Goal: Use online tool/utility: Utilize a website feature to perform a specific function

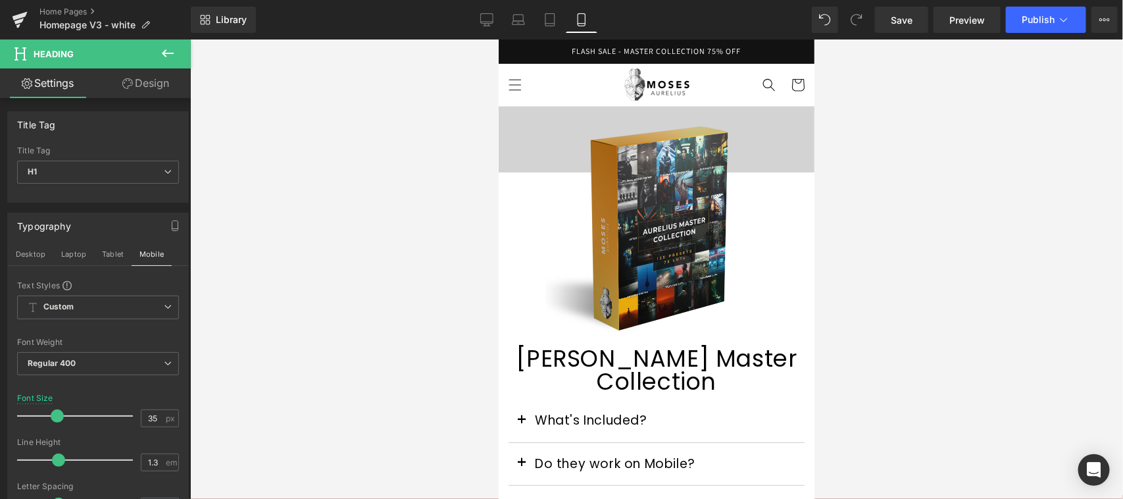
click at [656, 50] on span "FLASH SALE - MASTER COLLECTION 75% OFF" at bounding box center [656, 50] width 169 height 10
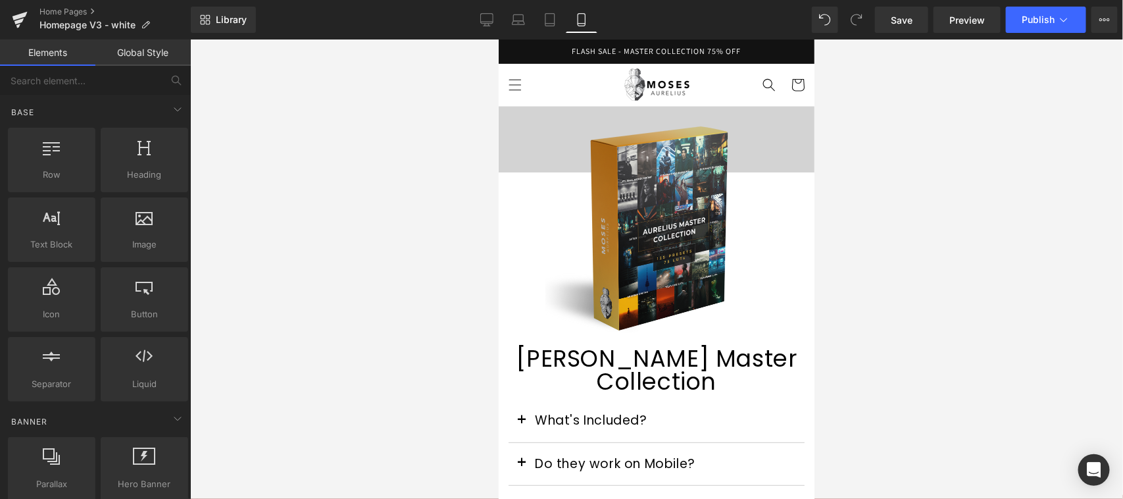
click at [619, 413] on span at bounding box center [622, 421] width 14 height 16
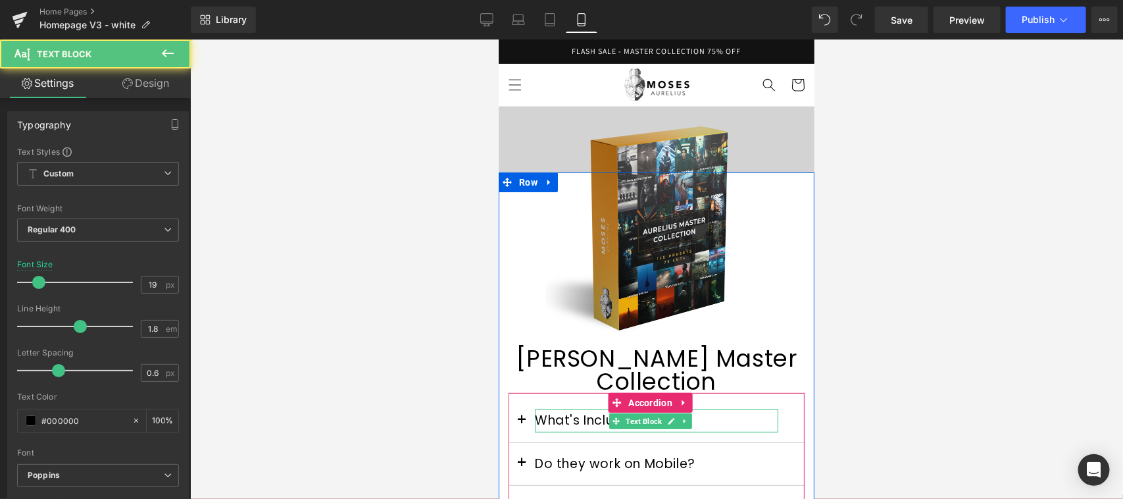
click at [571, 409] on p "What's Included?" at bounding box center [655, 420] width 243 height 22
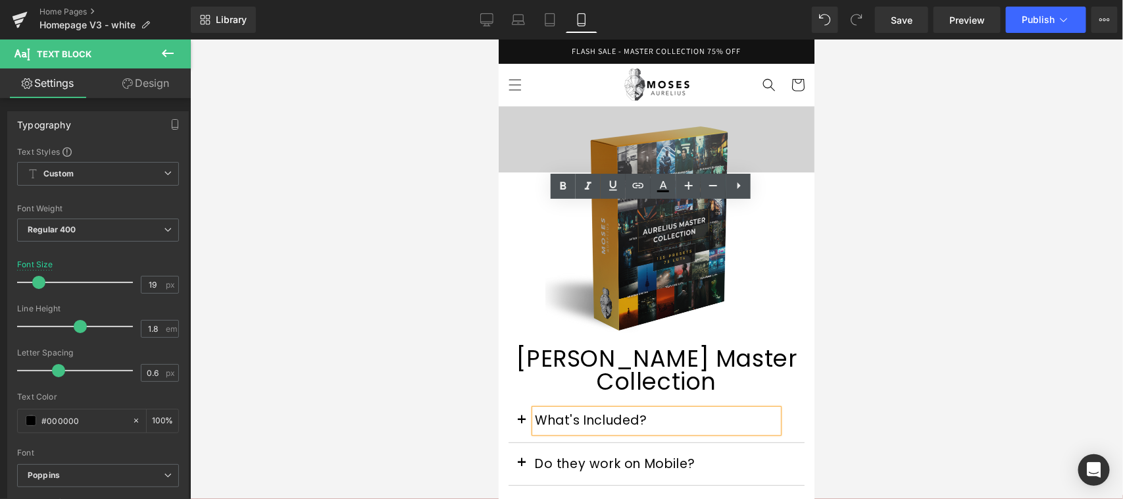
scroll to position [274, 0]
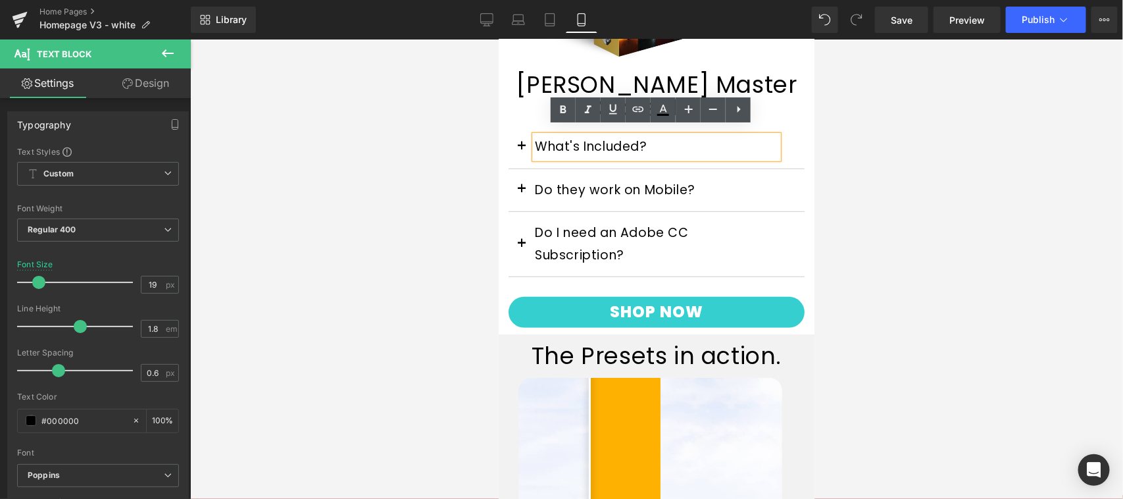
click at [788, 140] on div "What's Included? Text Block" at bounding box center [656, 146] width 296 height 43
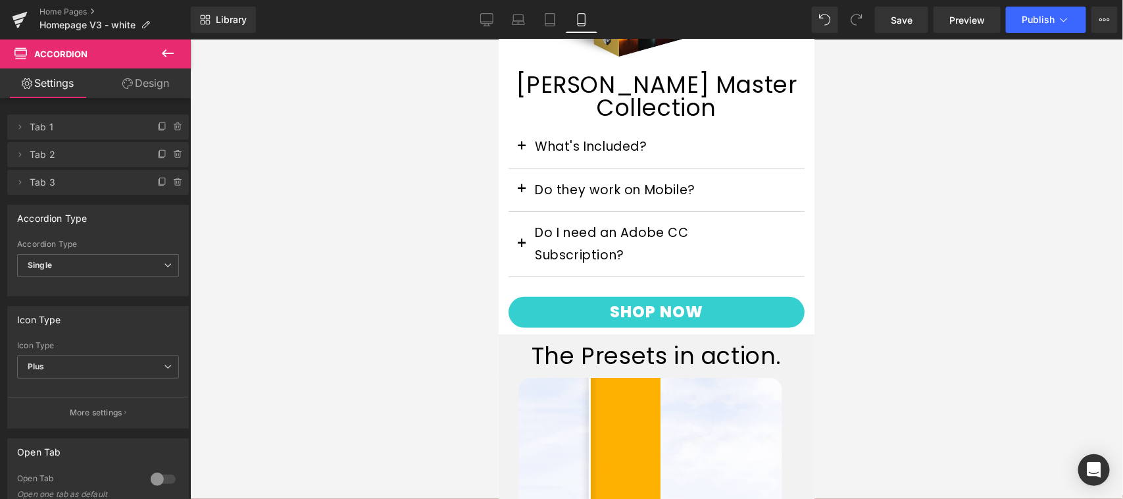
click at [771, 140] on div "What's Included? Text Block" at bounding box center [656, 146] width 296 height 43
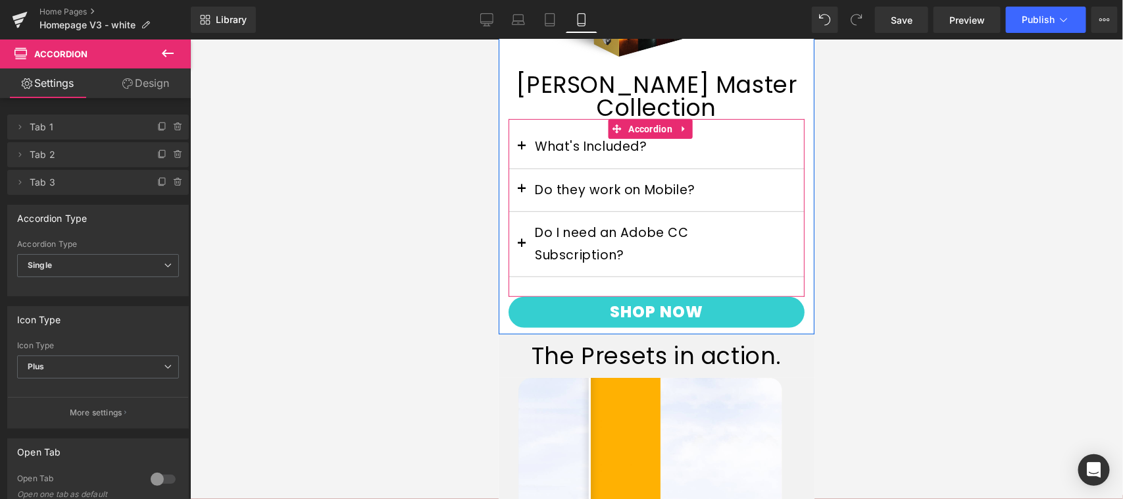
click at [757, 149] on div "What's Included? Text Block" at bounding box center [656, 146] width 296 height 43
click at [498, 39] on div at bounding box center [498, 39] width 0 height 0
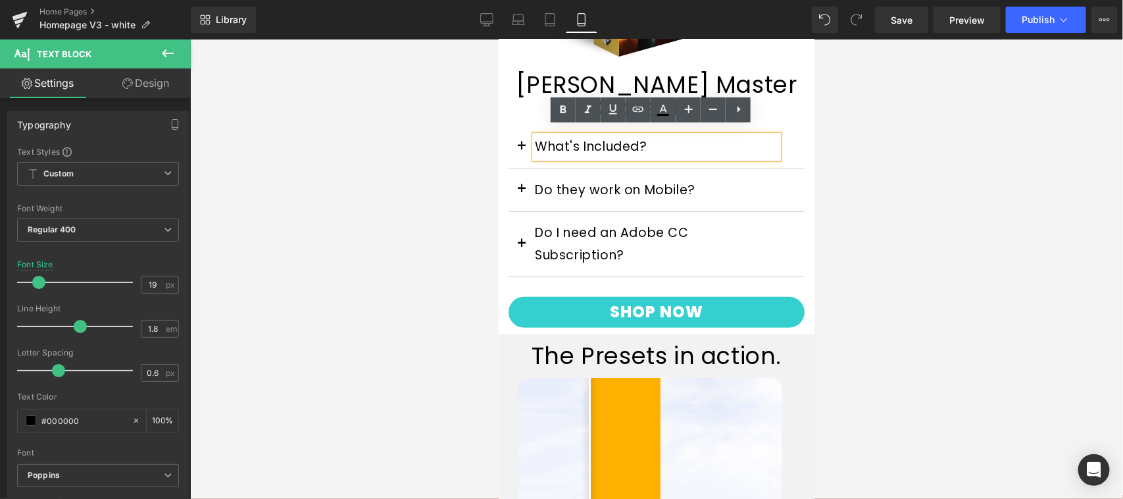
click at [525, 142] on button "button" at bounding box center [521, 146] width 26 height 42
click at [521, 149] on span "button" at bounding box center [521, 149] width 0 height 0
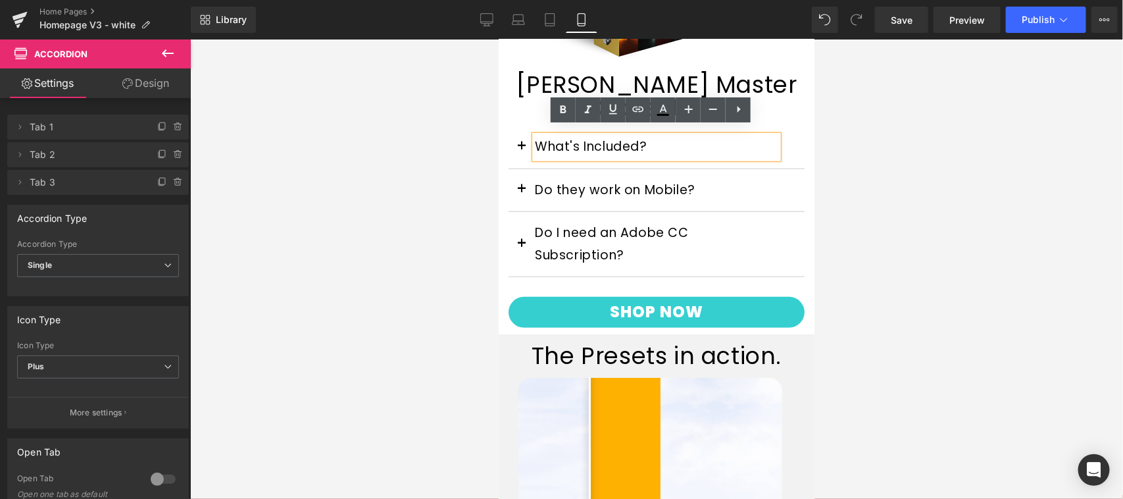
click at [522, 138] on button "button" at bounding box center [521, 146] width 26 height 42
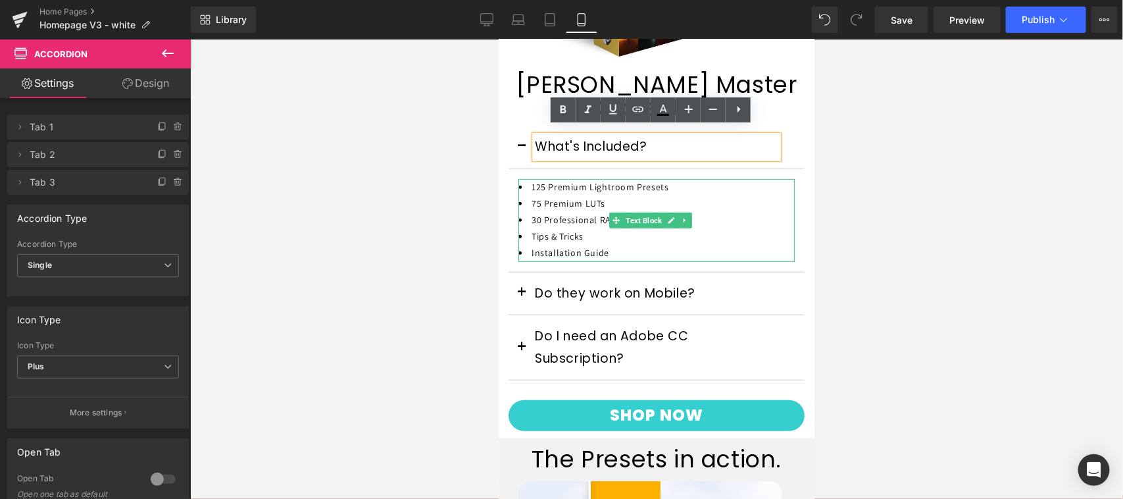
click at [555, 211] on li "30 Professional RAW Images" at bounding box center [656, 219] width 276 height 16
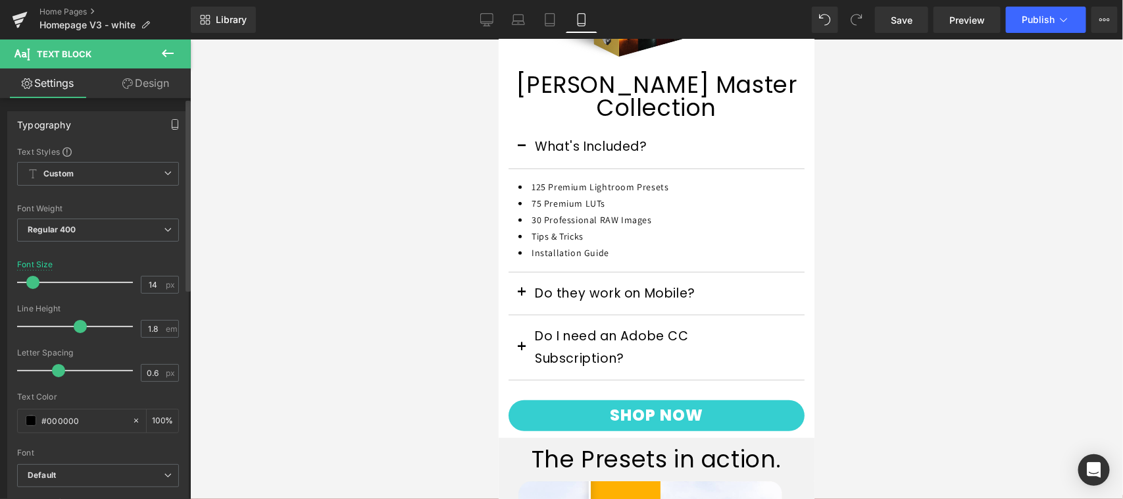
click at [170, 125] on icon "button" at bounding box center [175, 124] width 11 height 11
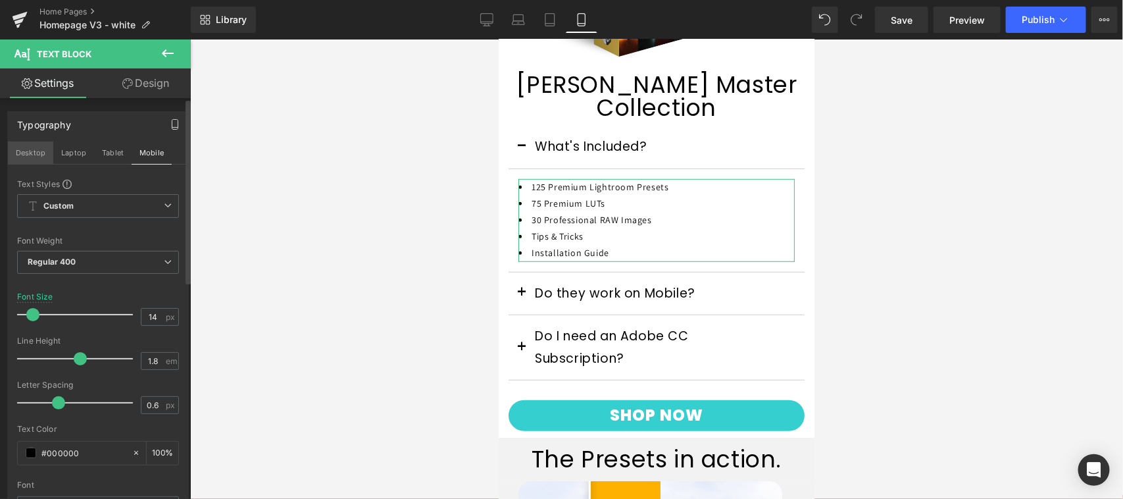
click at [38, 155] on button "Desktop" at bounding box center [30, 152] width 45 height 22
type input "18"
type input "100"
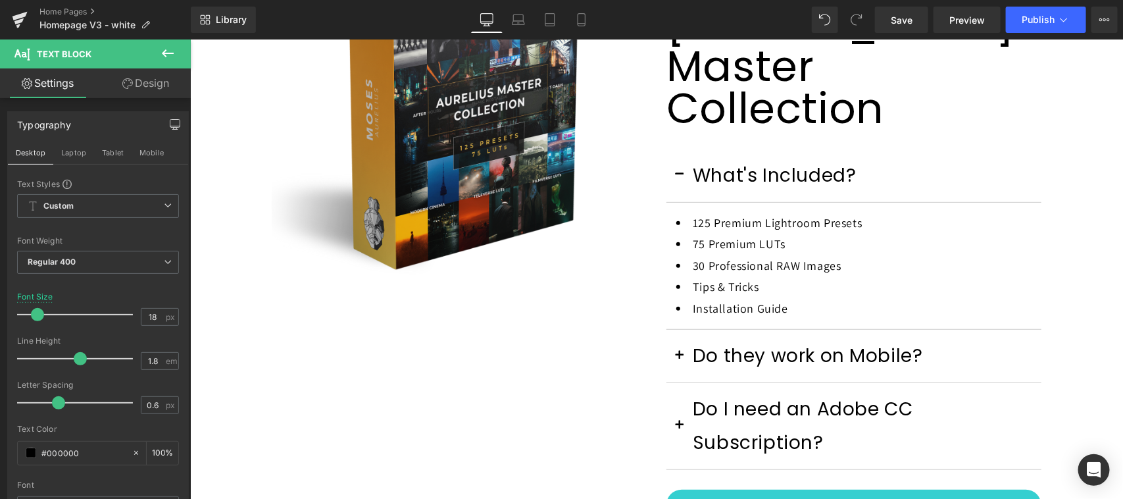
scroll to position [499, 0]
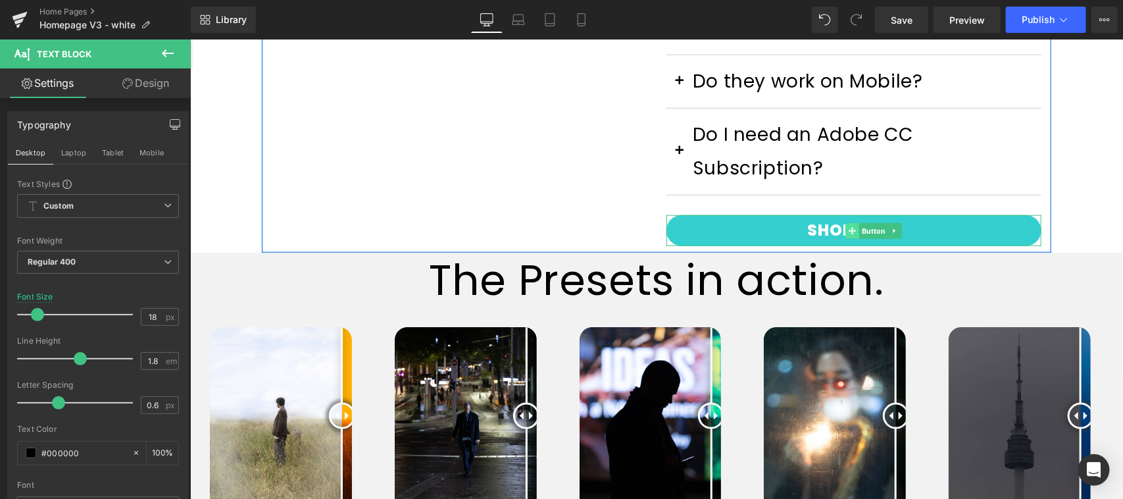
click at [845, 222] on span at bounding box center [852, 230] width 14 height 16
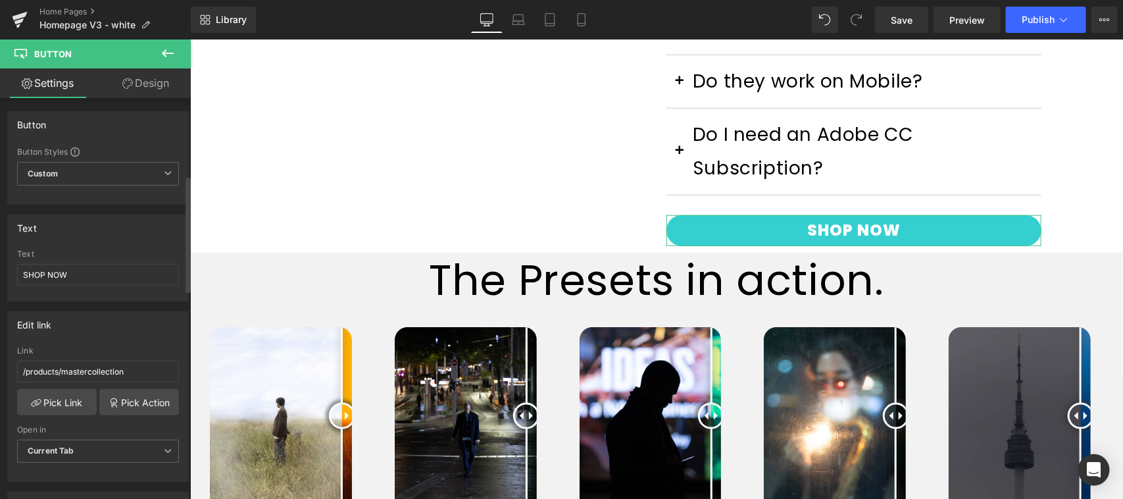
scroll to position [274, 0]
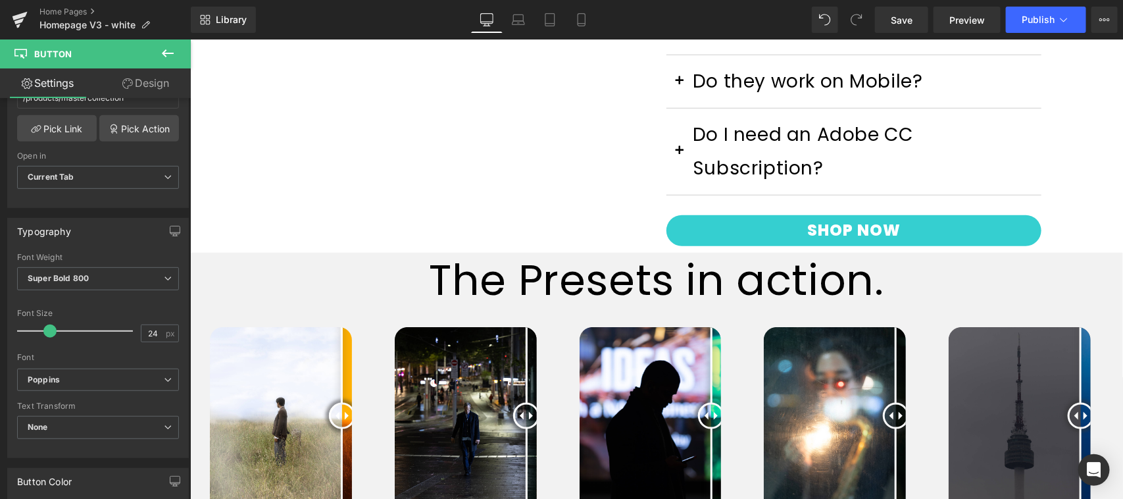
click at [819, 215] on link "SHOP NOW" at bounding box center [853, 230] width 375 height 31
click at [171, 231] on icon "button" at bounding box center [175, 231] width 11 height 11
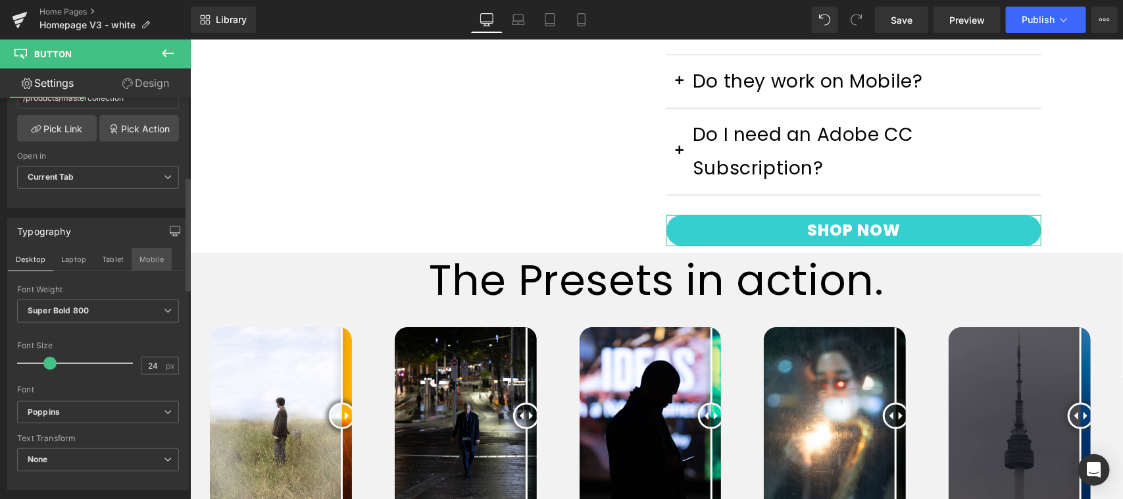
click at [150, 253] on button "Mobile" at bounding box center [152, 259] width 40 height 22
type input "100"
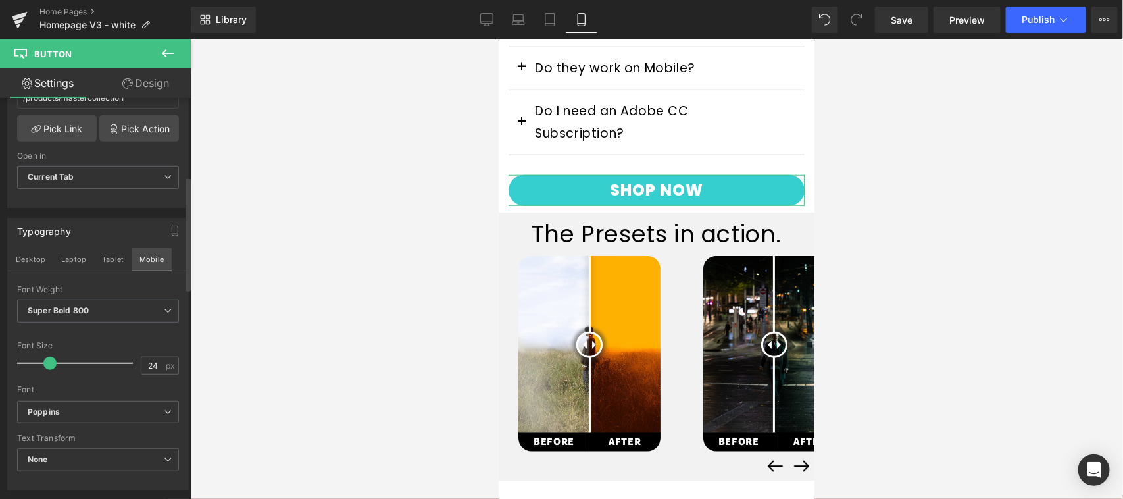
scroll to position [492, 0]
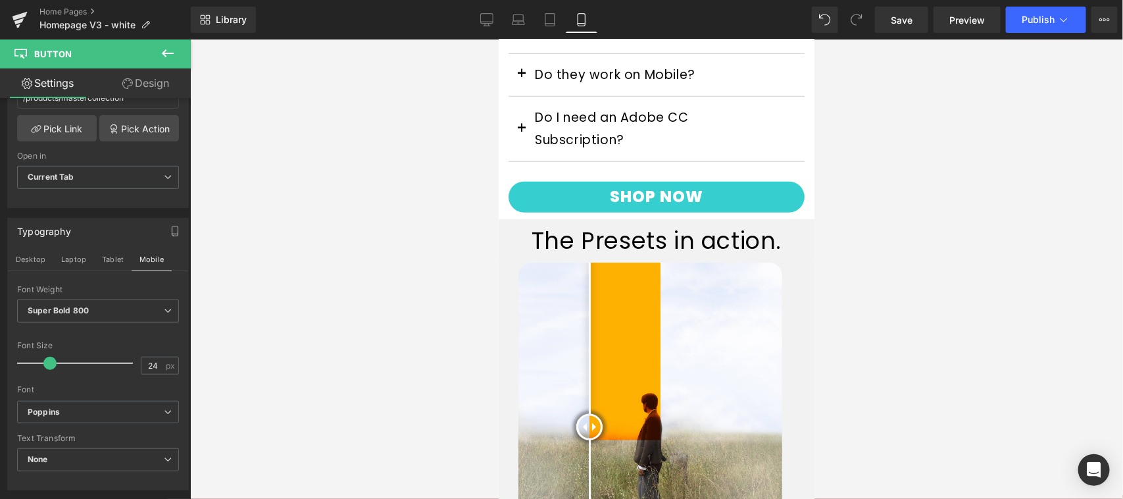
click at [677, 228] on div "The Presets in action. Heading" at bounding box center [656, 239] width 316 height 43
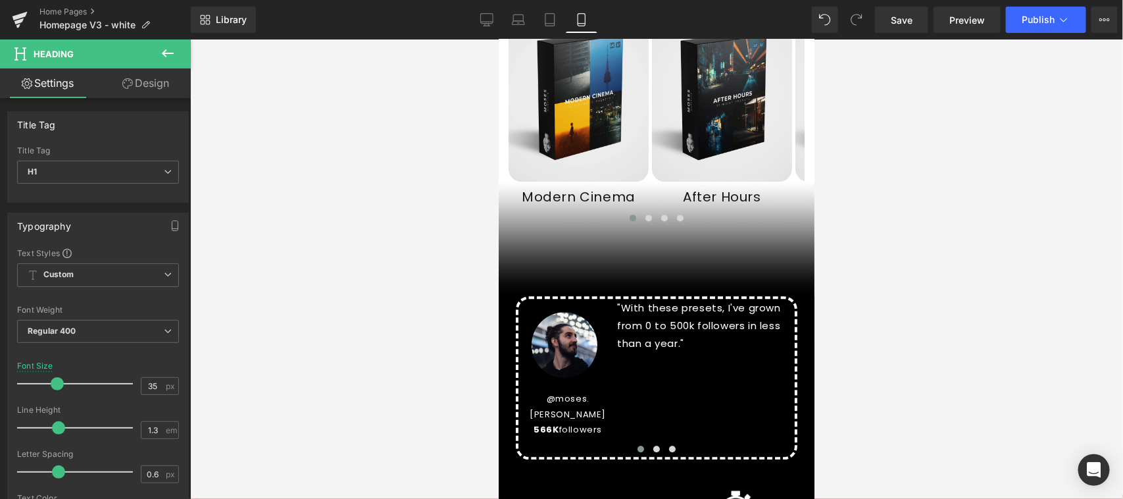
scroll to position [1589, 0]
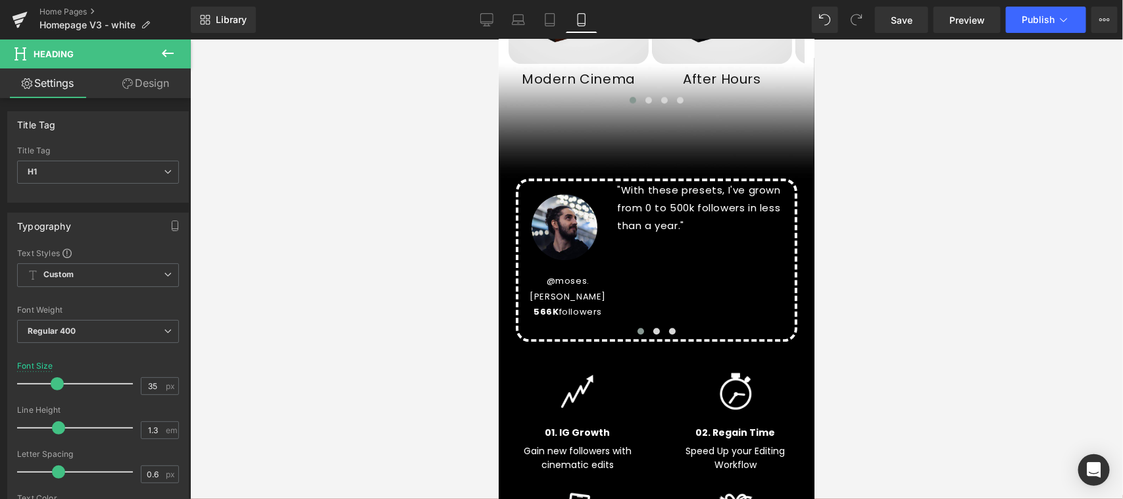
click at [581, 454] on div "Rendering Content" at bounding box center [561, 447] width 81 height 14
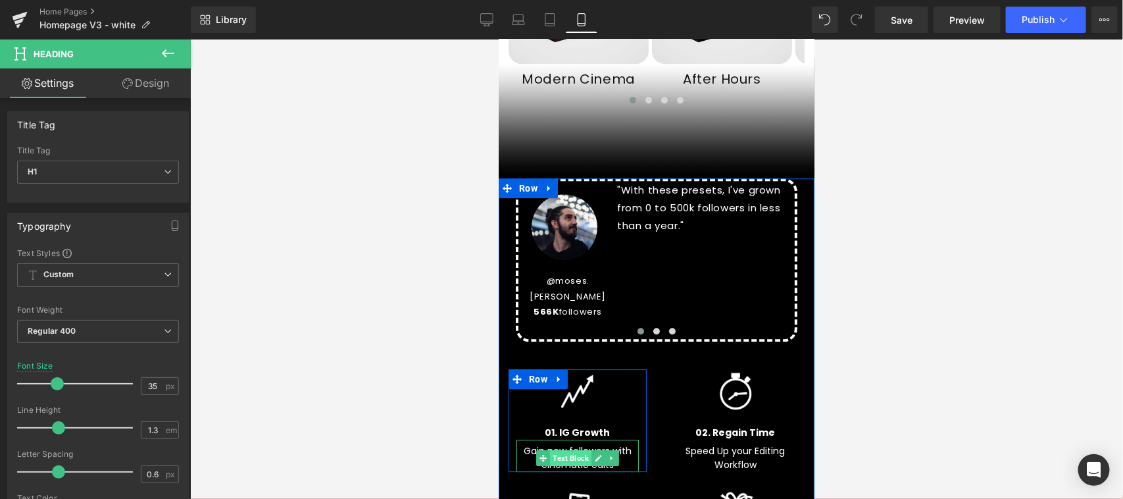
click at [567, 459] on span "Text Block" at bounding box center [569, 457] width 41 height 16
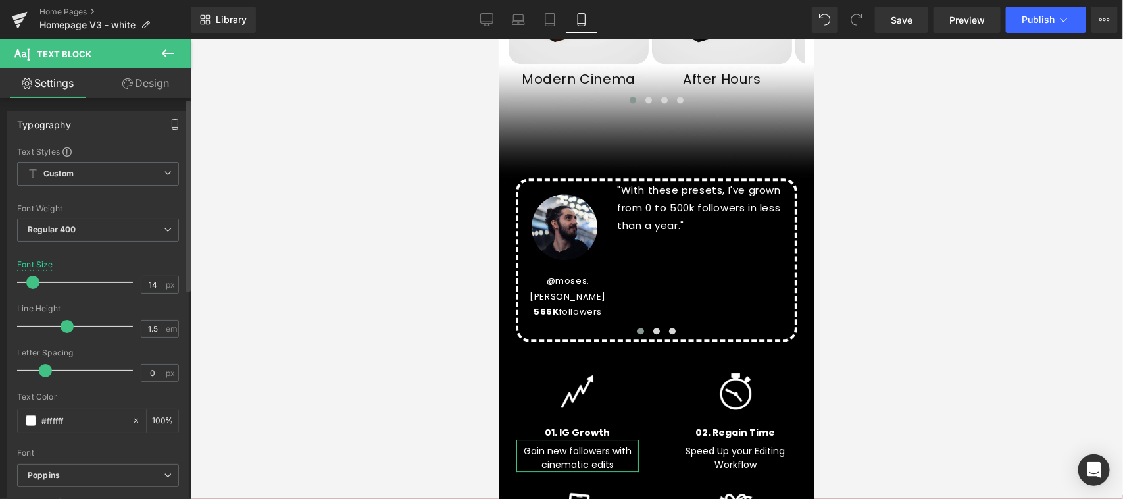
click at [170, 125] on icon "button" at bounding box center [175, 124] width 11 height 11
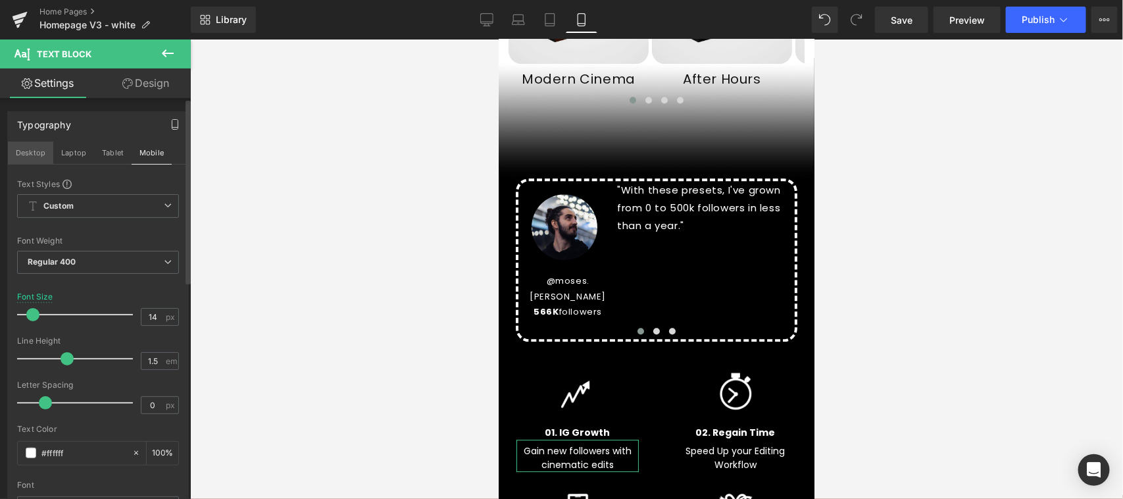
click at [41, 155] on button "Desktop" at bounding box center [30, 152] width 45 height 22
type input "16"
type input "100"
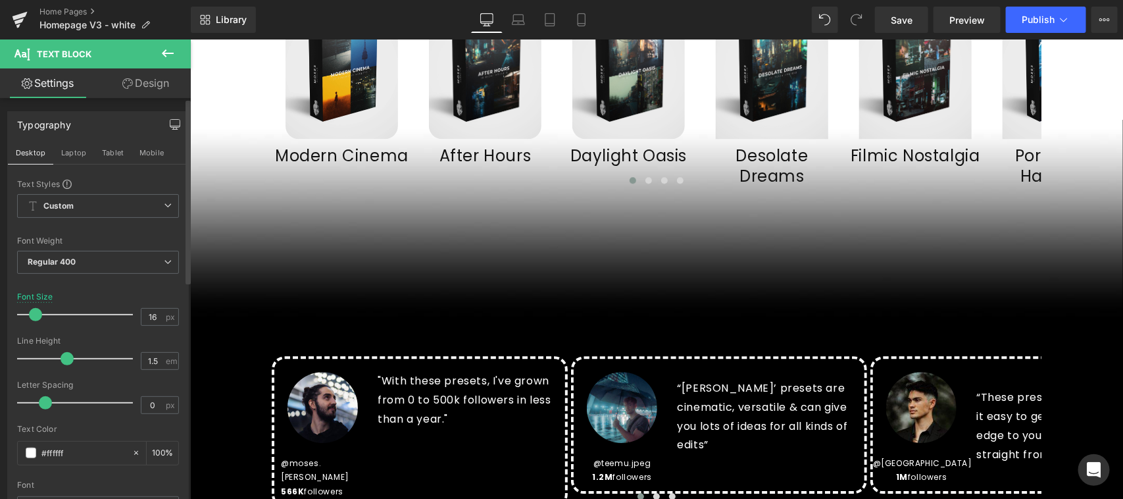
scroll to position [1772, 0]
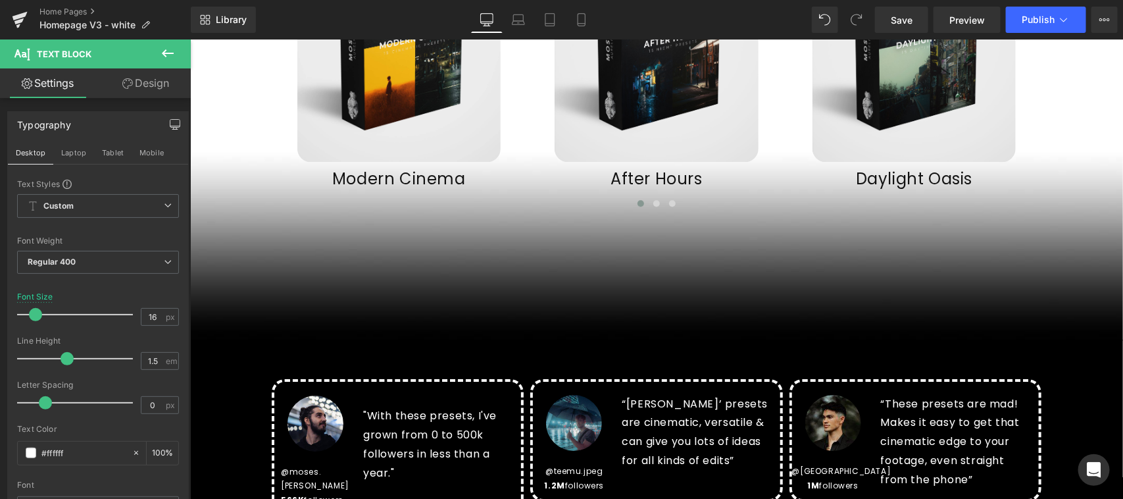
click at [170, 126] on icon "button" at bounding box center [175, 124] width 10 height 8
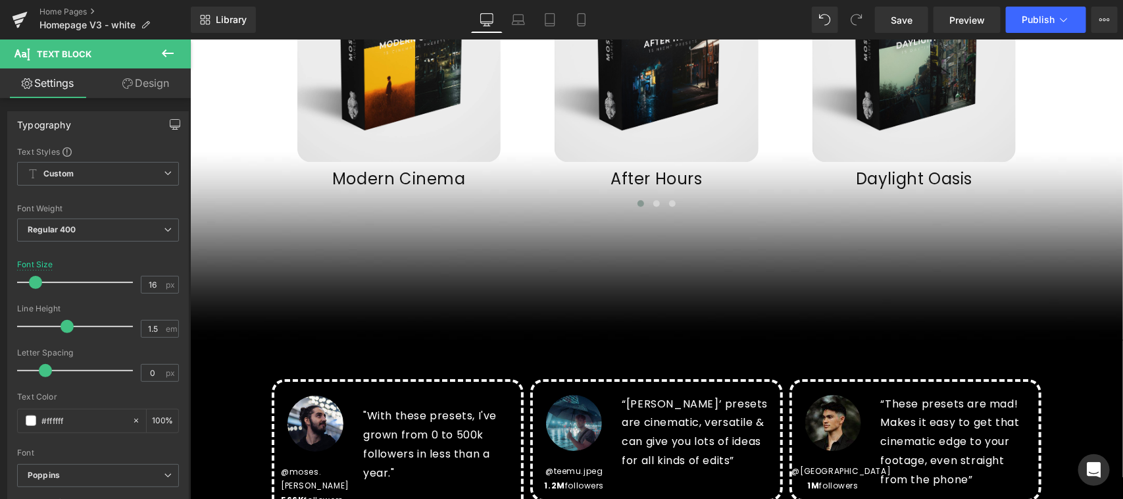
click at [170, 120] on icon "button" at bounding box center [175, 124] width 11 height 11
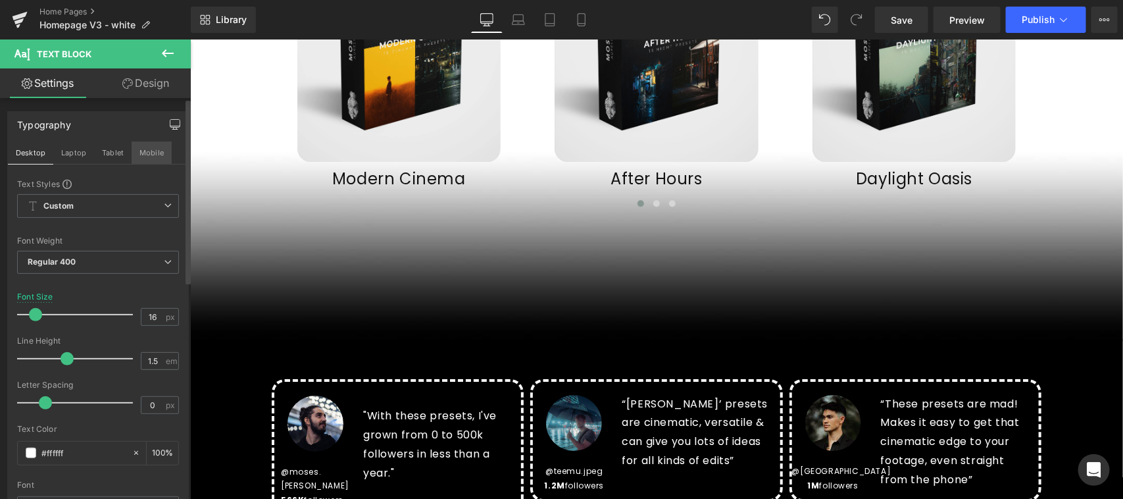
click at [146, 150] on button "Mobile" at bounding box center [152, 152] width 40 height 22
type input "14"
type input "100"
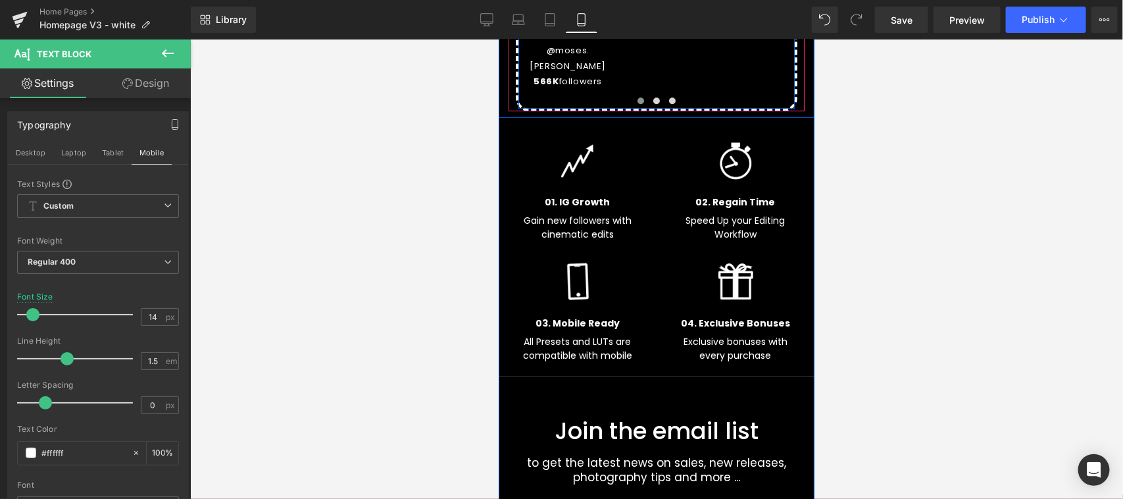
scroll to position [2094, 0]
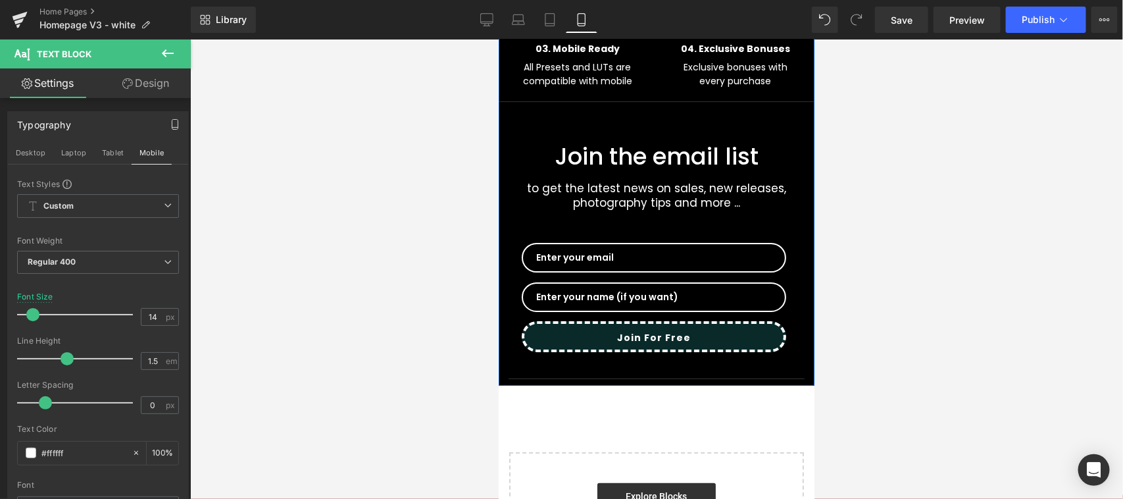
click at [670, 164] on div "Join the email list Heading" at bounding box center [656, 156] width 276 height 30
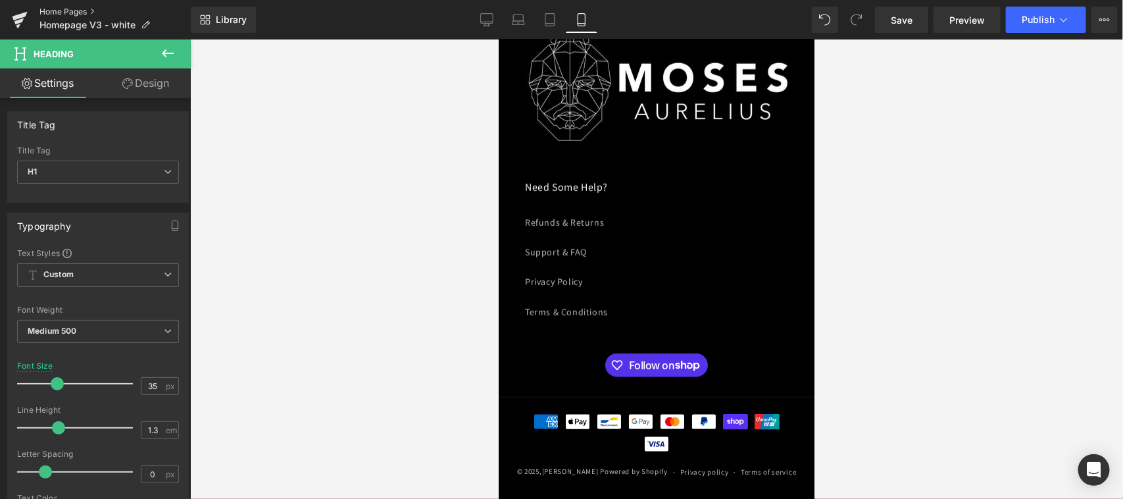
scroll to position [2166, 0]
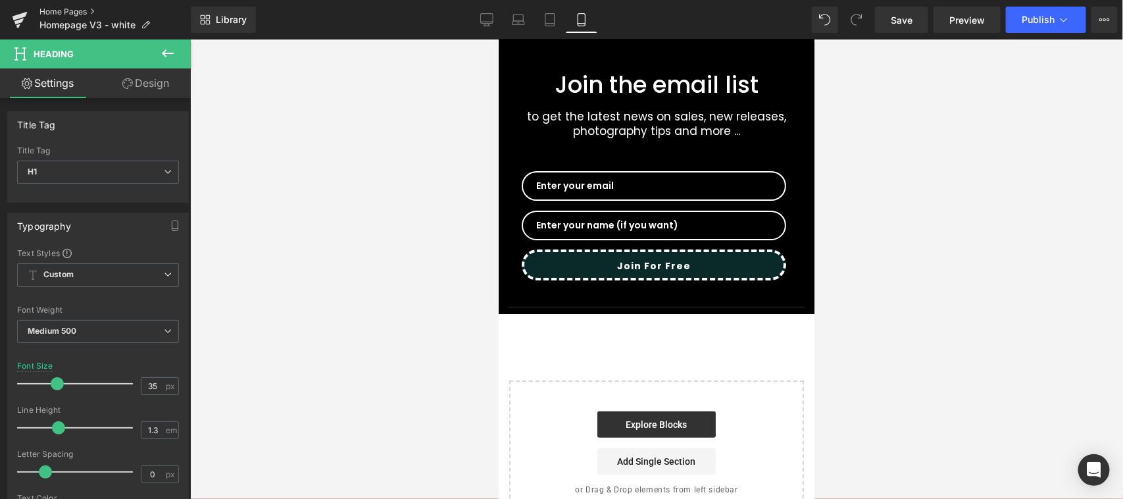
click at [80, 14] on link "Home Pages" at bounding box center [114, 12] width 151 height 11
